Goal: Task Accomplishment & Management: Complete application form

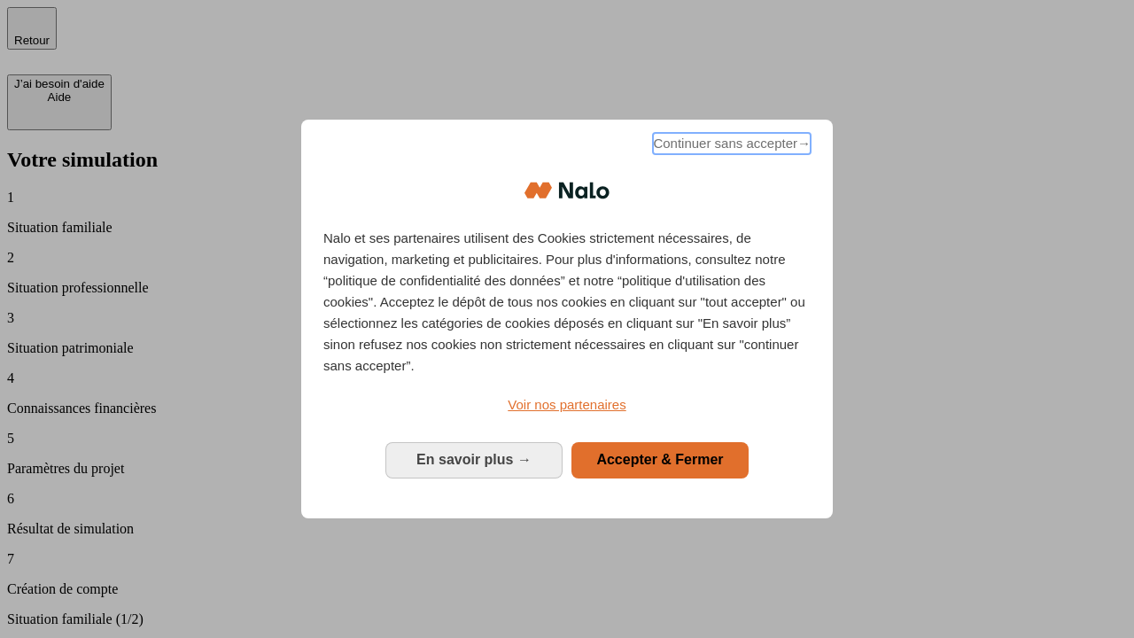
click at [730, 146] on span "Continuer sans accepter →" at bounding box center [732, 143] width 158 height 21
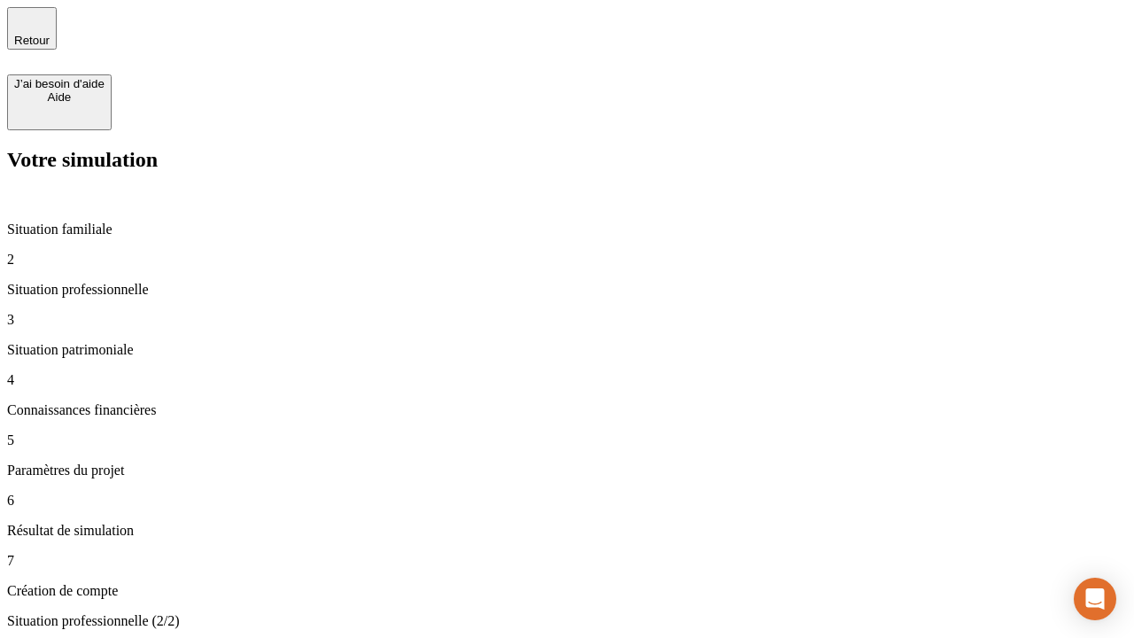
type input "30 000"
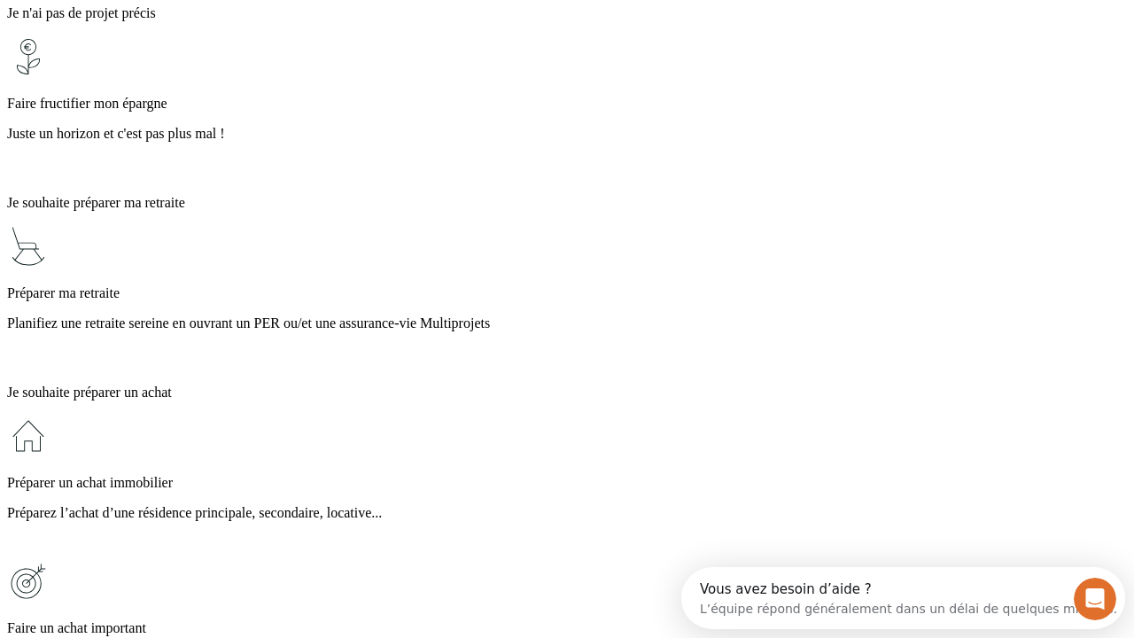
scroll to position [16, 0]
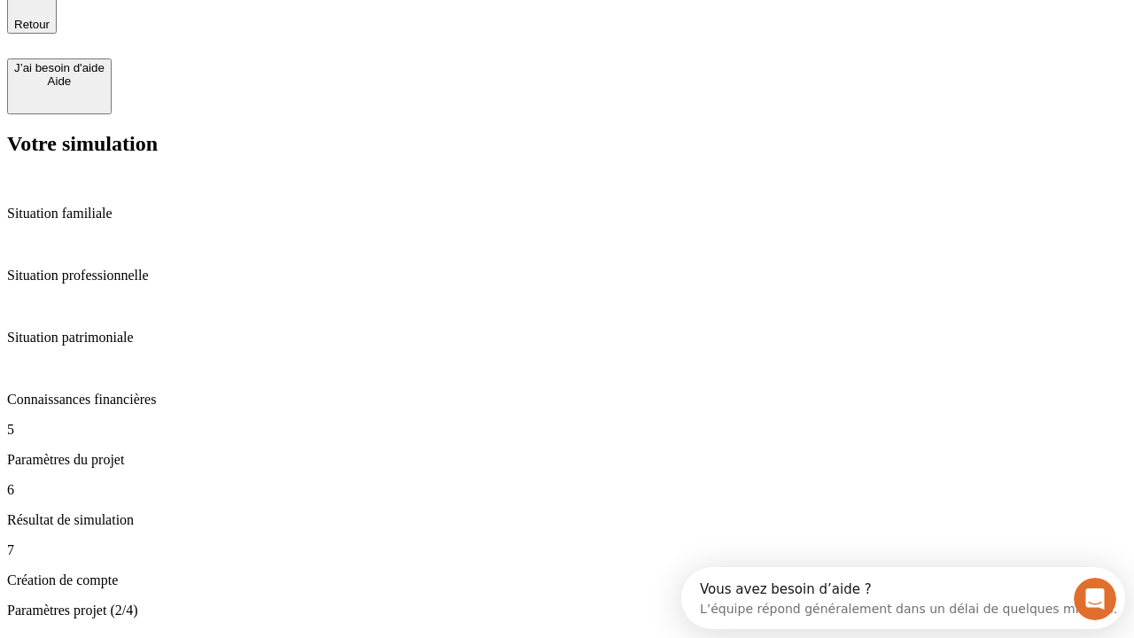
type input "25"
type input "1 000"
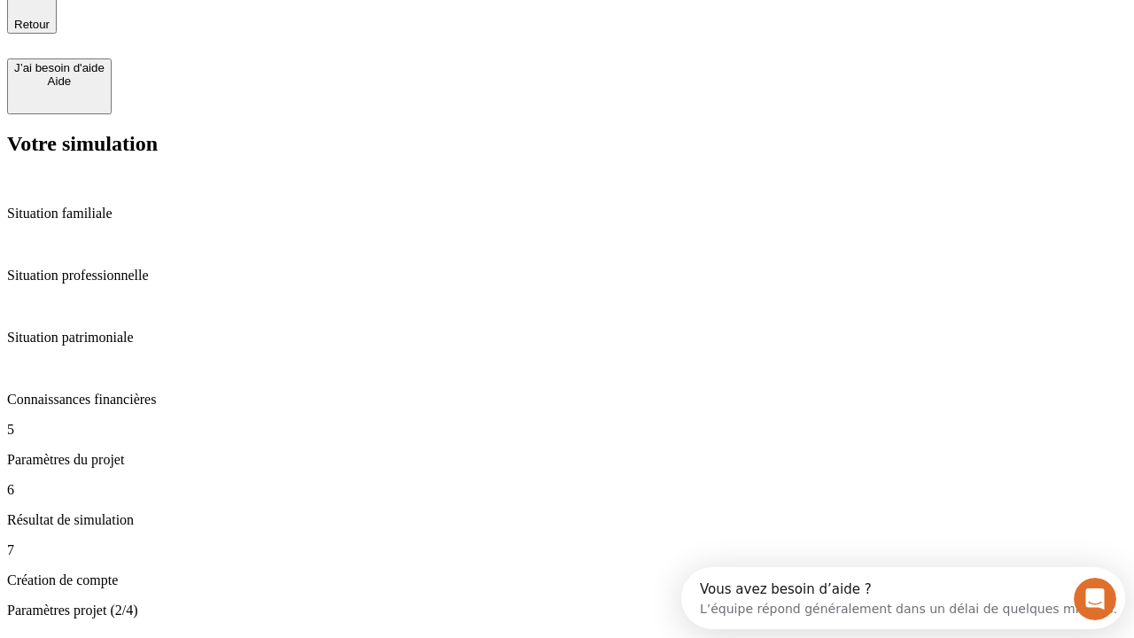
type input "640"
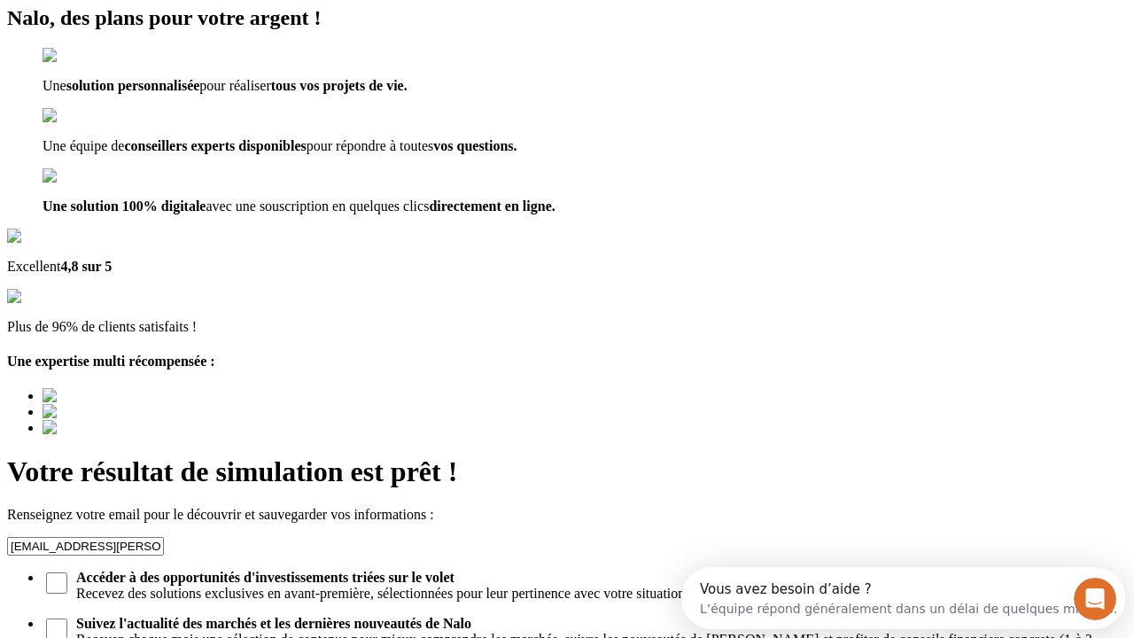
type input "[EMAIL_ADDRESS][PERSON_NAME][DOMAIN_NAME]"
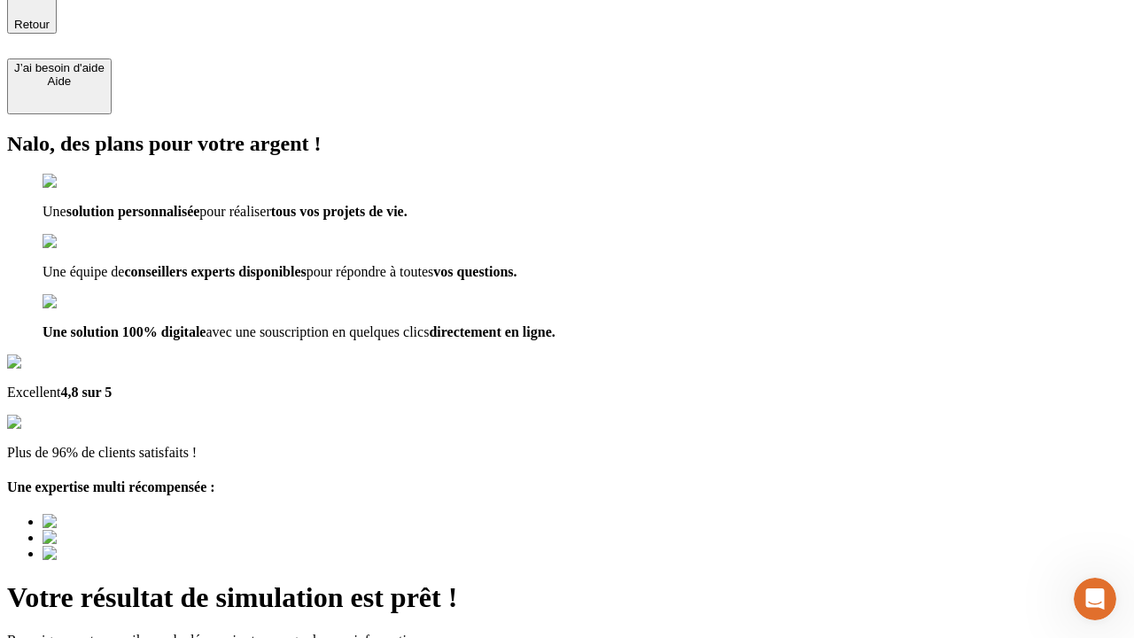
scroll to position [0, 0]
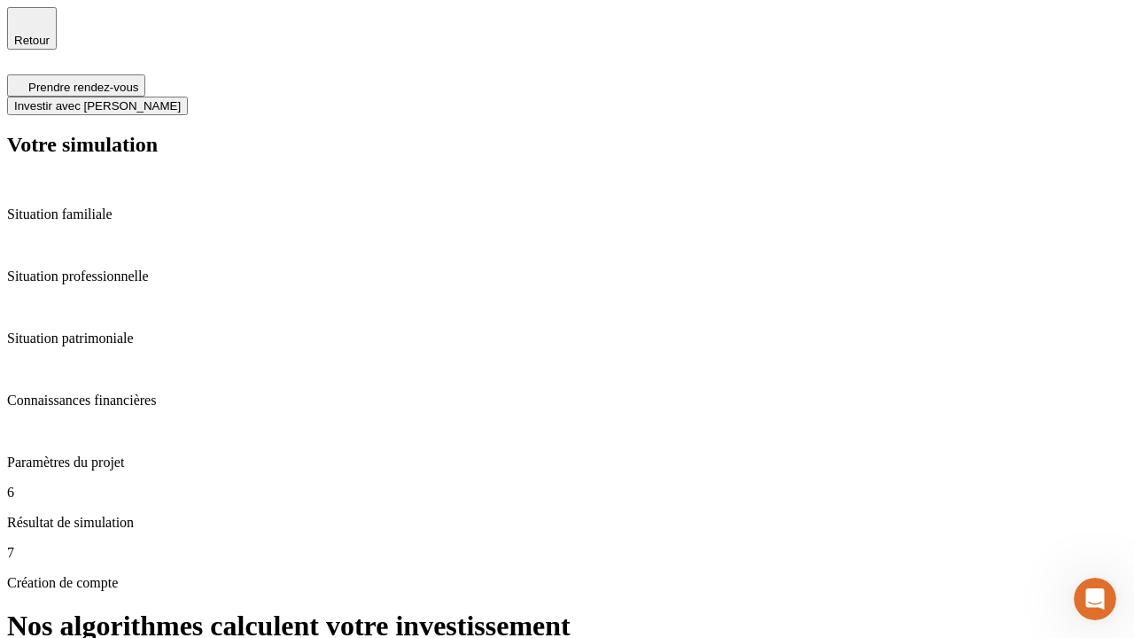
scroll to position [7, 0]
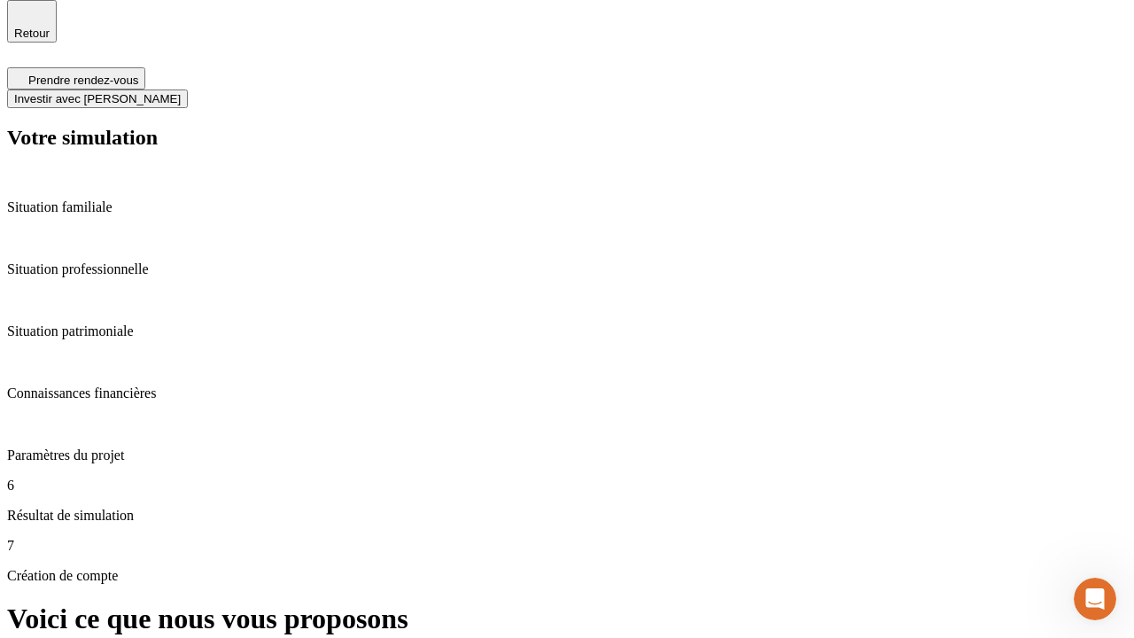
click at [181, 92] on span "Investir avec [PERSON_NAME]" at bounding box center [97, 98] width 167 height 13
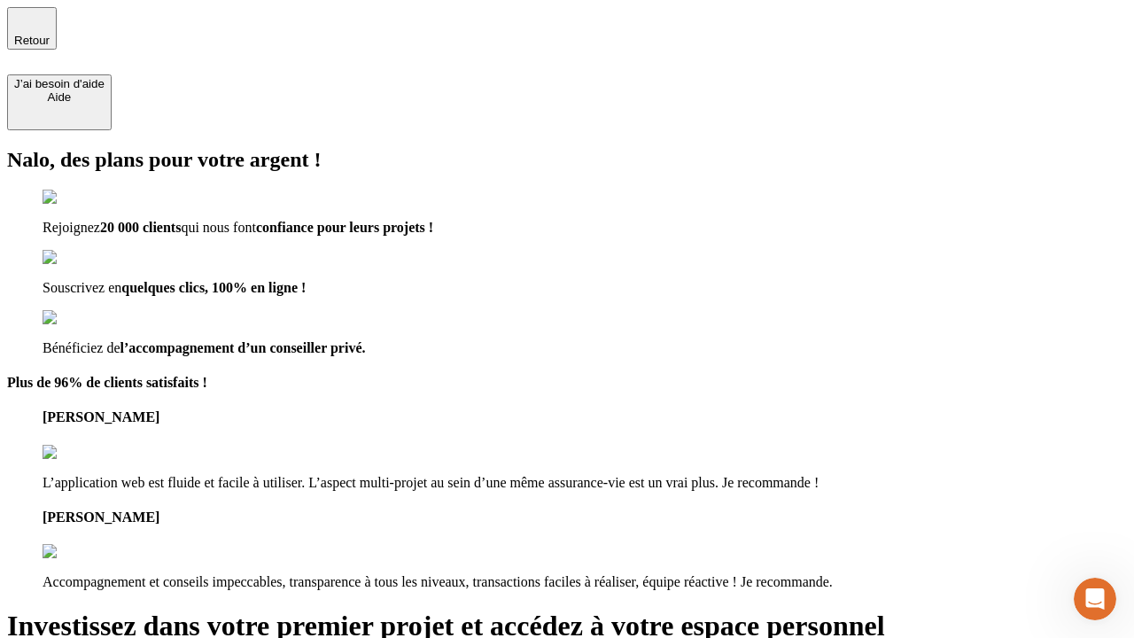
type input "[EMAIL_ADDRESS][PERSON_NAME][DOMAIN_NAME]"
